Goal: Information Seeking & Learning: Understand process/instructions

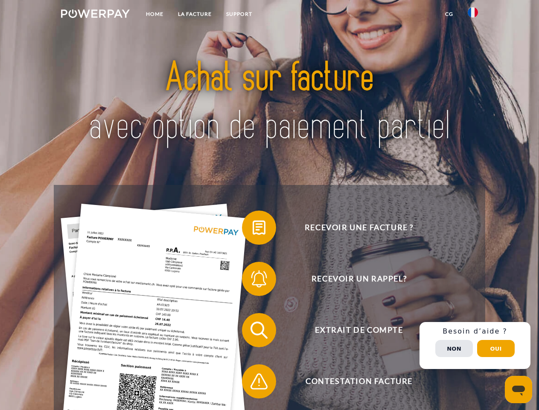
click at [95, 15] on img at bounding box center [95, 13] width 69 height 9
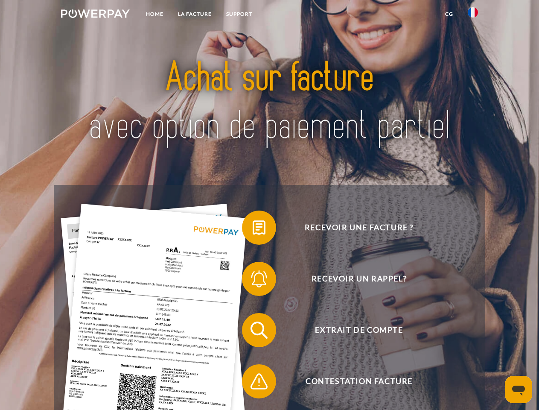
click at [473, 15] on img at bounding box center [473, 12] width 10 height 10
click at [449, 14] on link "CG" at bounding box center [449, 13] width 23 height 15
click at [253, 229] on span at bounding box center [246, 227] width 43 height 43
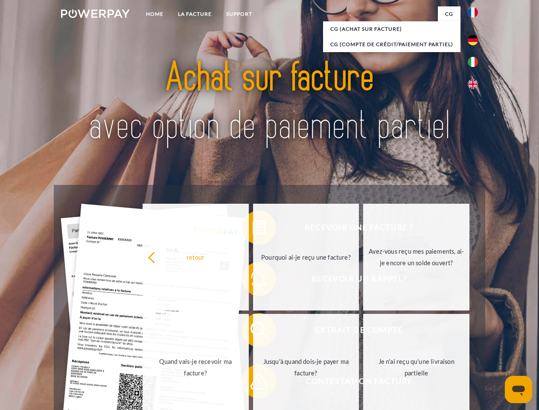
click at [253, 280] on div "Recevoir une facture ? Recevoir un rappel? Extrait de compte retour" at bounding box center [269, 356] width 431 height 342
click at [253, 332] on link "Jusqu'à quand dois-je payer ma facture?" at bounding box center [306, 367] width 106 height 107
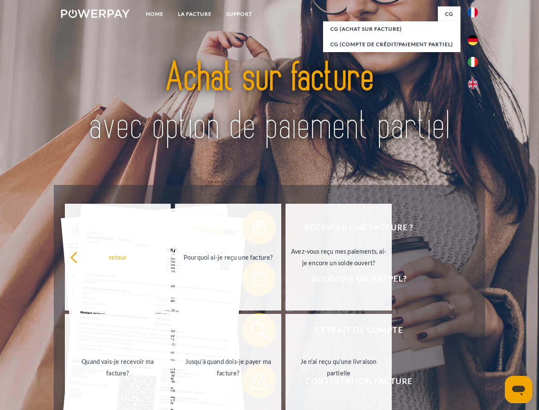
click at [286, 383] on link "Je n'ai reçu qu'une livraison partielle" at bounding box center [339, 367] width 106 height 107
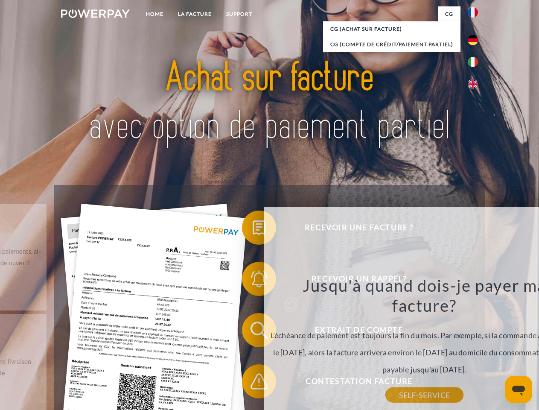
click at [475, 345] on div "Recevoir une facture ? Recevoir un rappel? Extrait de compte retour" at bounding box center [269, 356] width 431 height 342
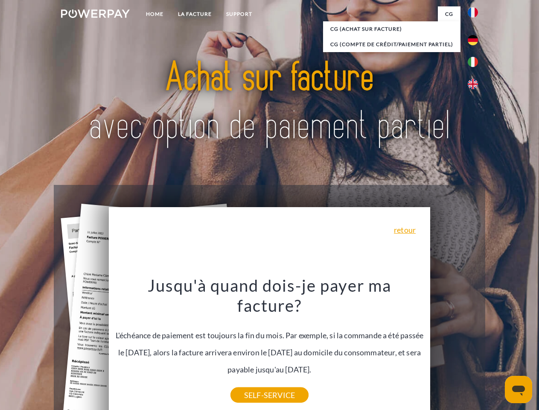
click at [454, 347] on span "Extrait de compte" at bounding box center [358, 330] width 209 height 34
click at [496, 348] on header "Home LA FACTURE Support" at bounding box center [269, 295] width 539 height 590
